Goal: Task Accomplishment & Management: Use online tool/utility

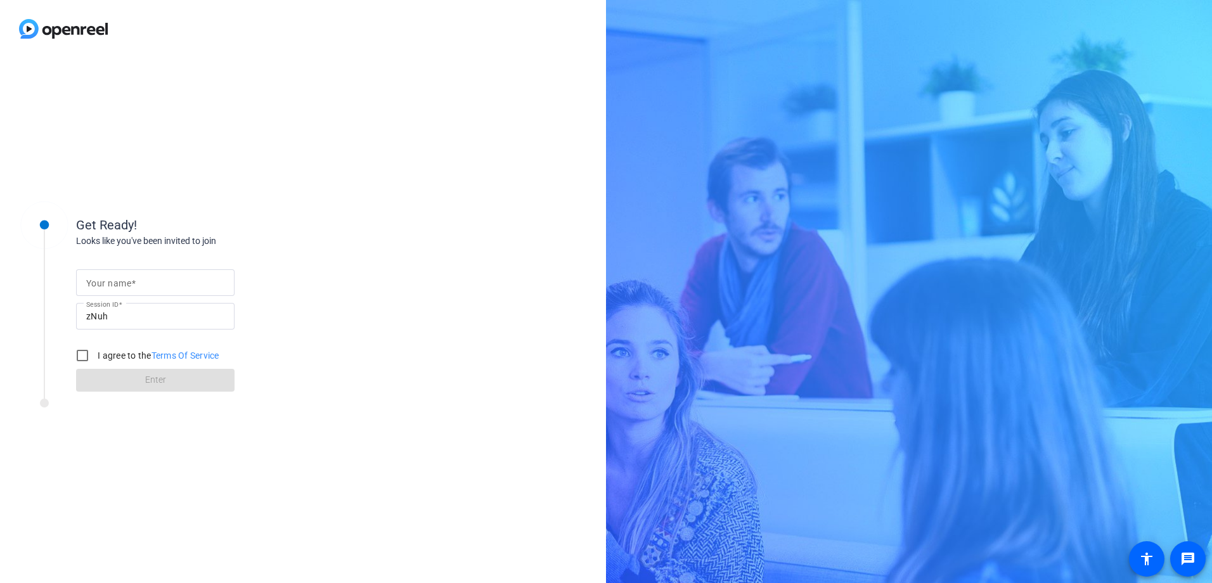
click at [136, 280] on label "Your name" at bounding box center [110, 283] width 49 height 10
click at [136, 280] on input "Your name" at bounding box center [155, 282] width 138 height 15
type input "[PERSON_NAME]"
click at [87, 356] on input "I agree to the Terms Of Service" at bounding box center [82, 355] width 25 height 25
checkbox input "true"
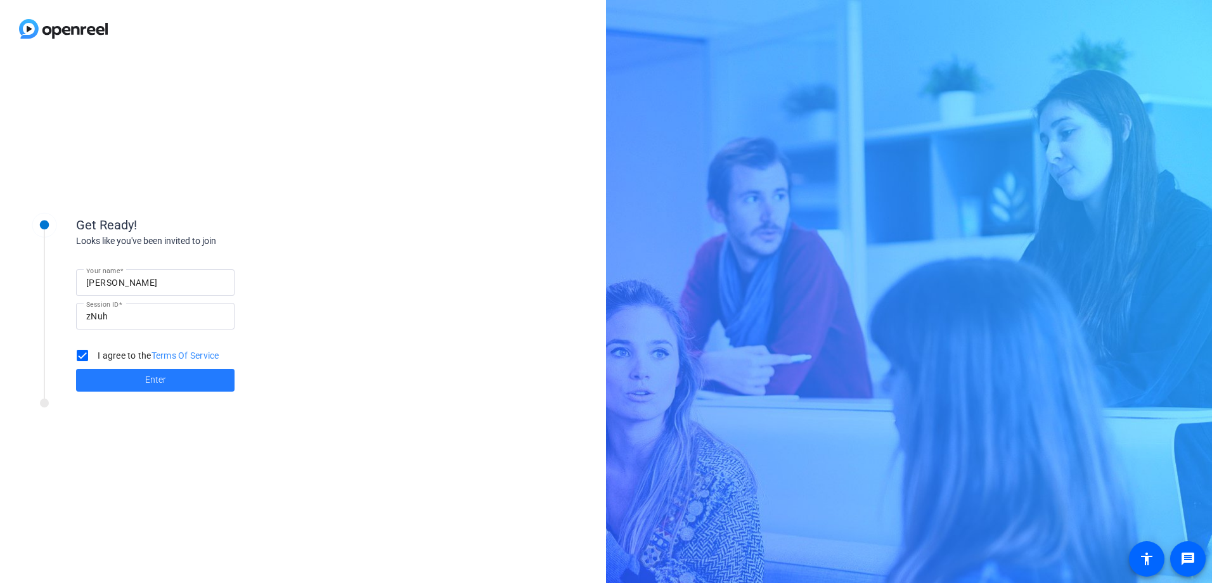
click at [169, 375] on span at bounding box center [155, 380] width 158 height 30
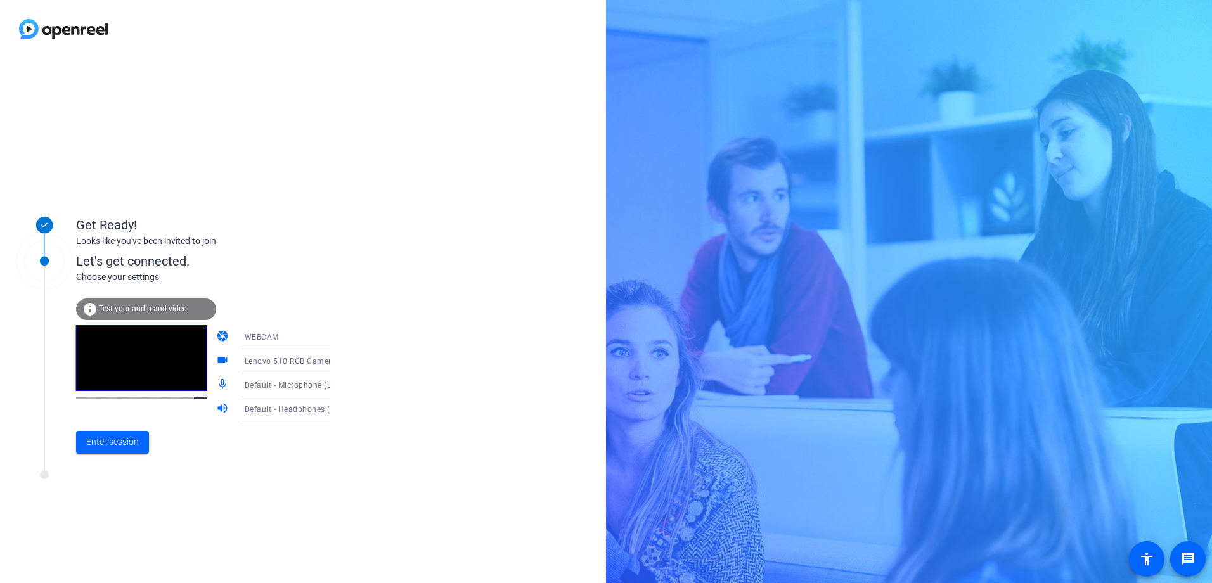
click at [339, 386] on icon at bounding box center [342, 385] width 6 height 3
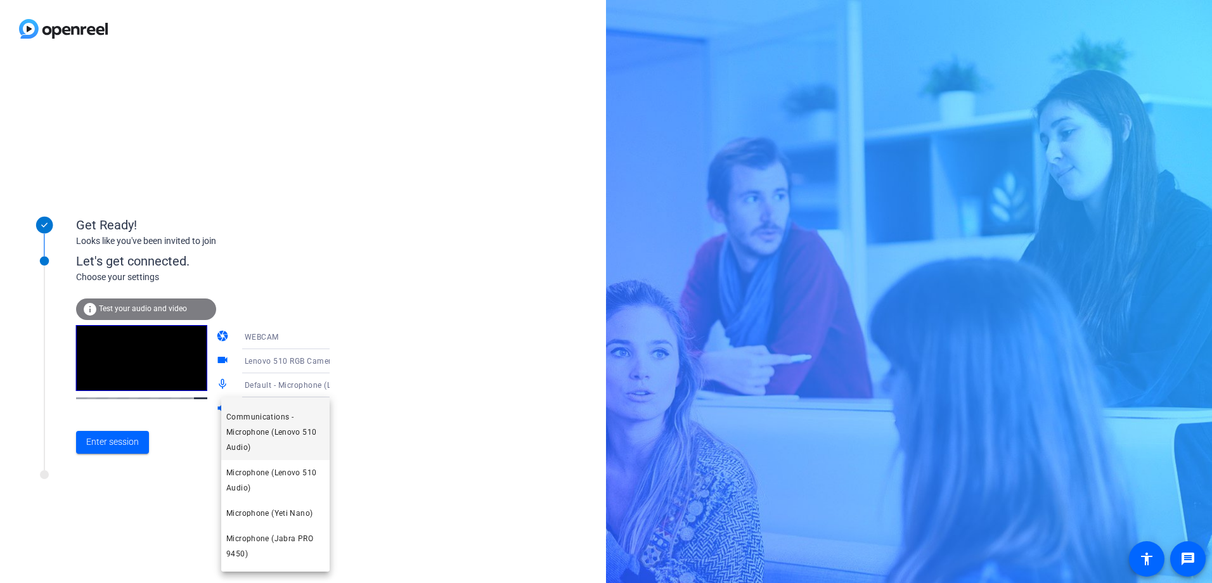
scroll to position [63, 0]
click at [298, 485] on span "Microphone (Yeti Nano)" at bounding box center [269, 483] width 86 height 15
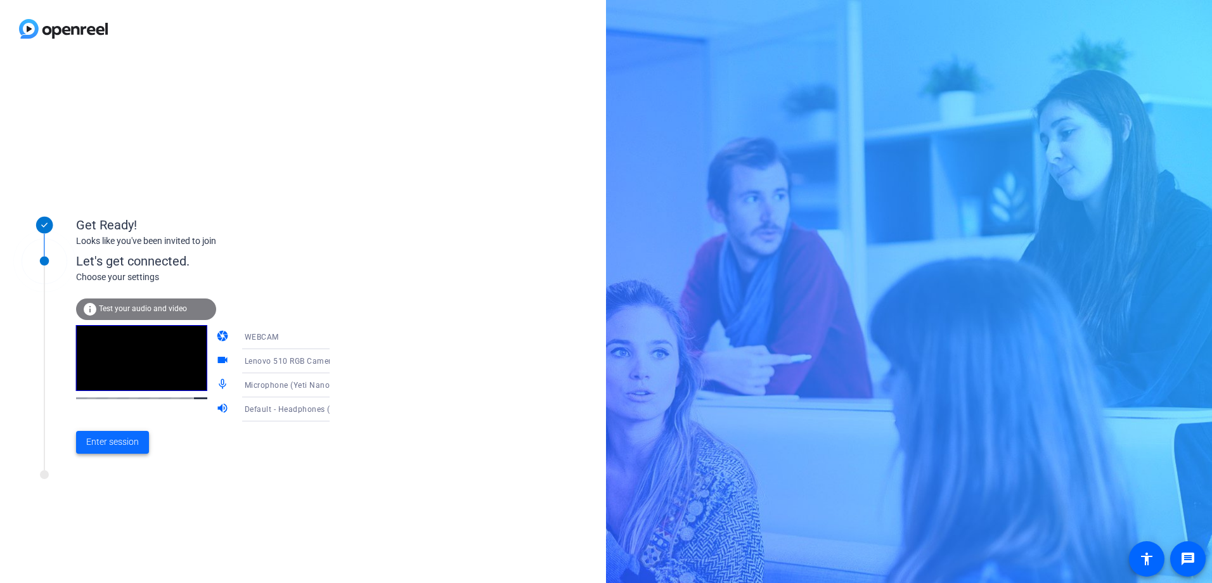
click at [113, 444] on span "Enter session" at bounding box center [112, 442] width 53 height 13
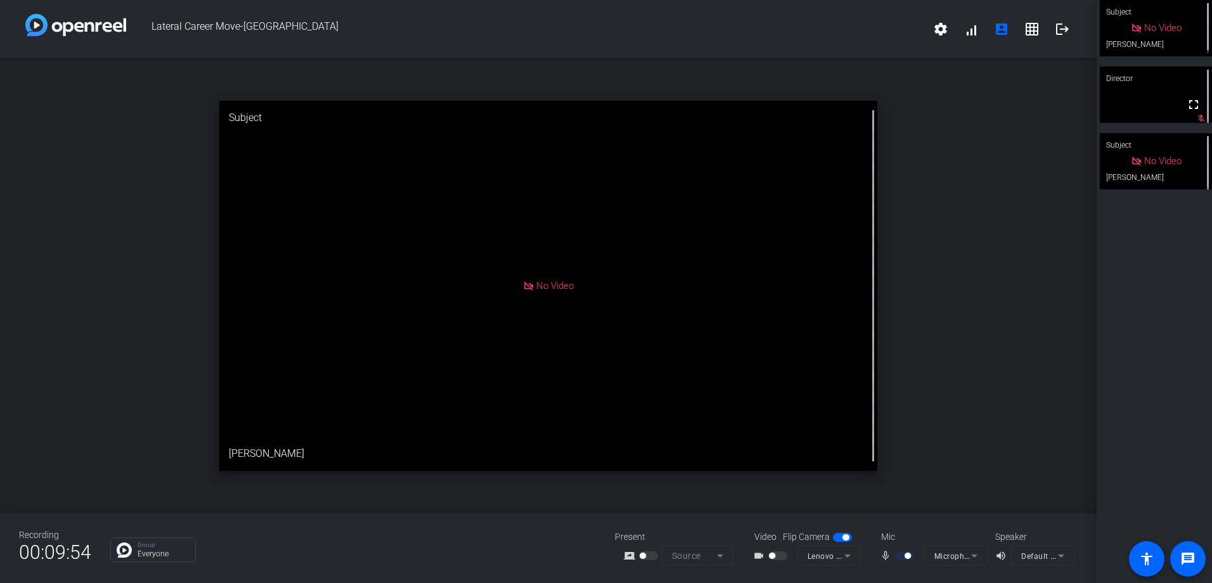
click at [903, 555] on div at bounding box center [906, 556] width 22 height 9
